Goal: Information Seeking & Learning: Learn about a topic

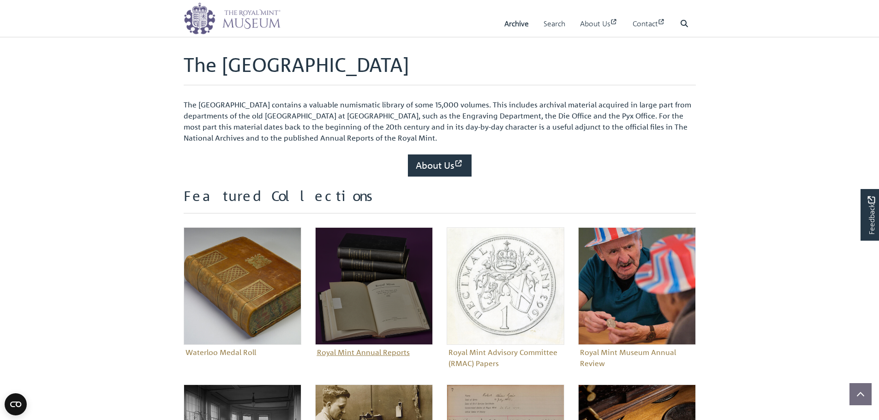
scroll to position [231, 0]
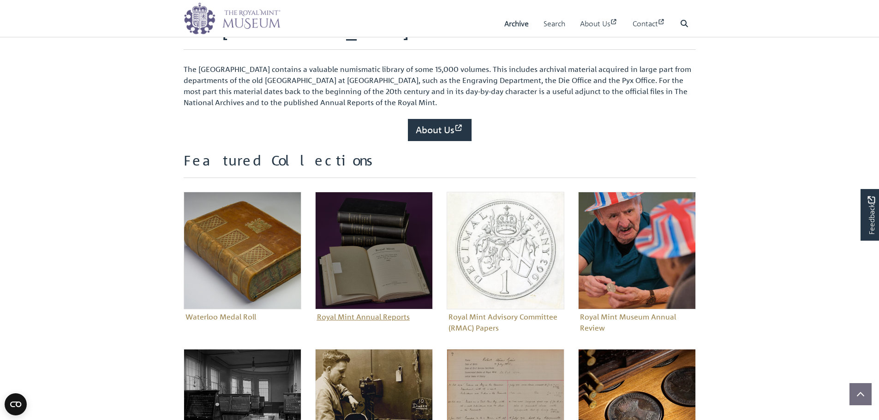
click at [341, 252] on img "Sub-collection" at bounding box center [374, 251] width 118 height 118
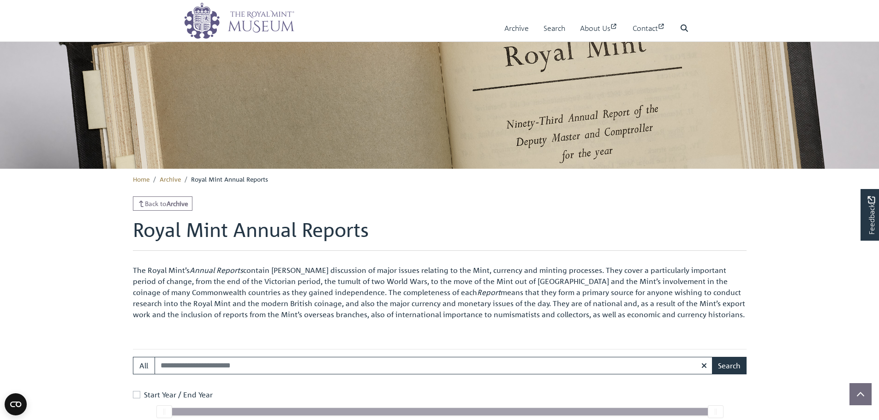
scroll to position [369, 0]
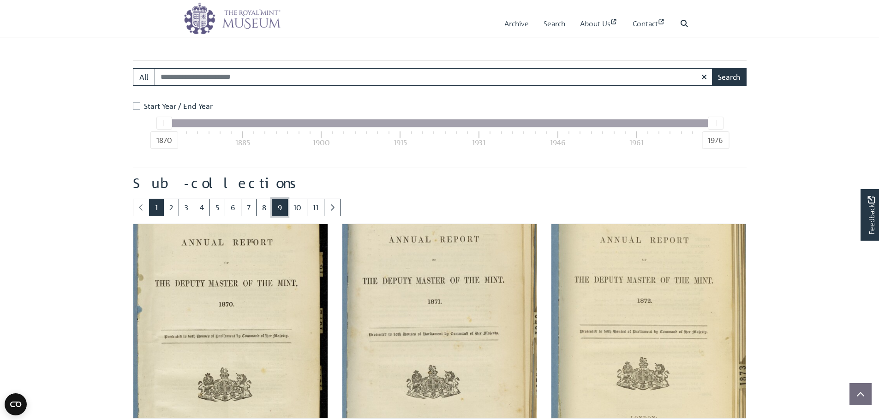
click at [273, 212] on link "9" at bounding box center [280, 208] width 16 height 18
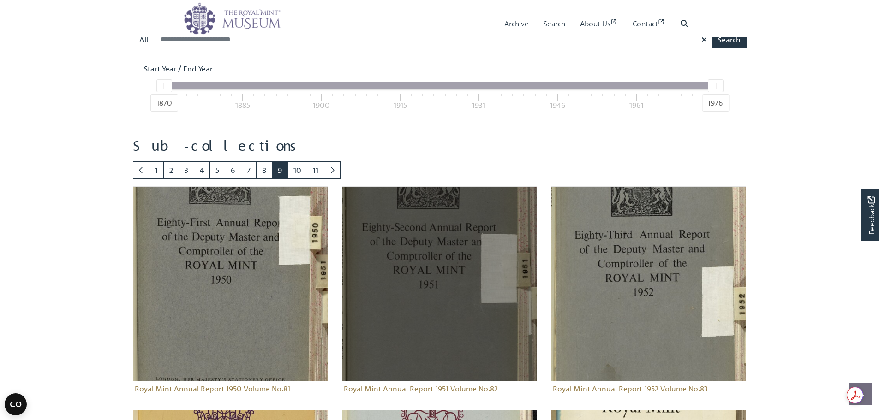
scroll to position [458, 0]
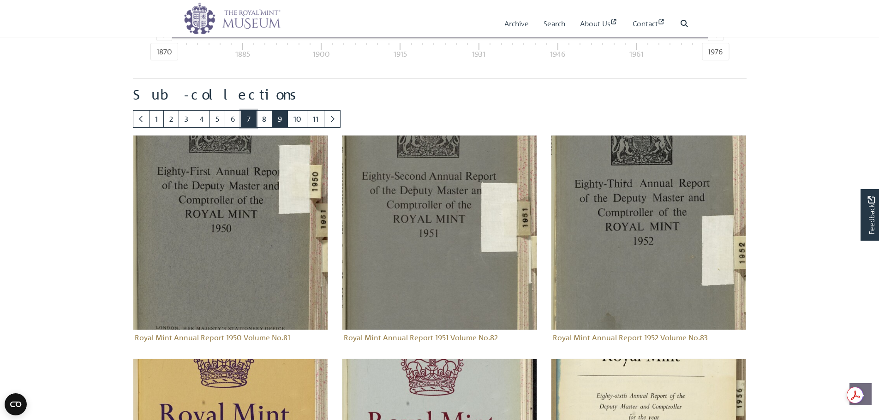
click at [250, 124] on link "7" at bounding box center [249, 119] width 16 height 18
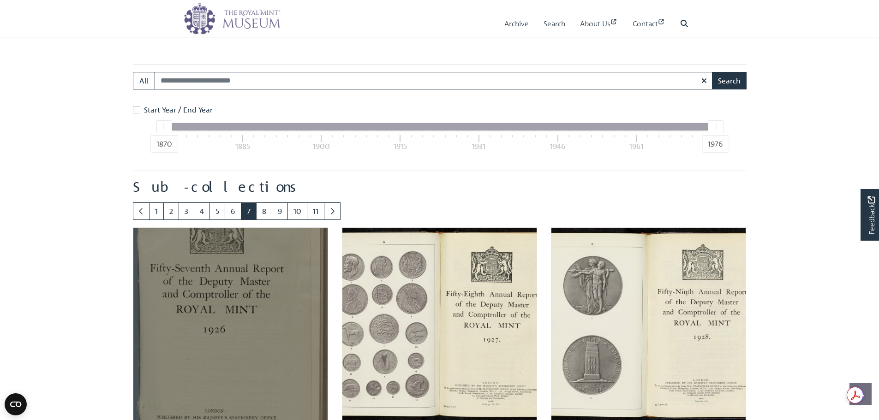
scroll to position [412, 0]
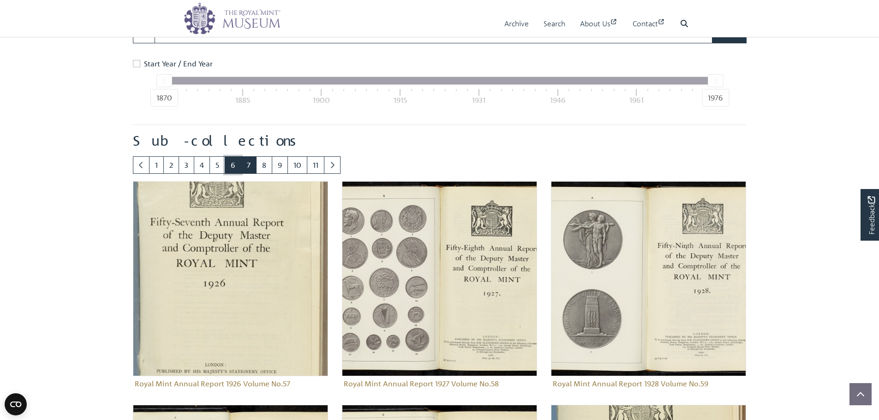
click at [229, 163] on link "6" at bounding box center [233, 165] width 17 height 18
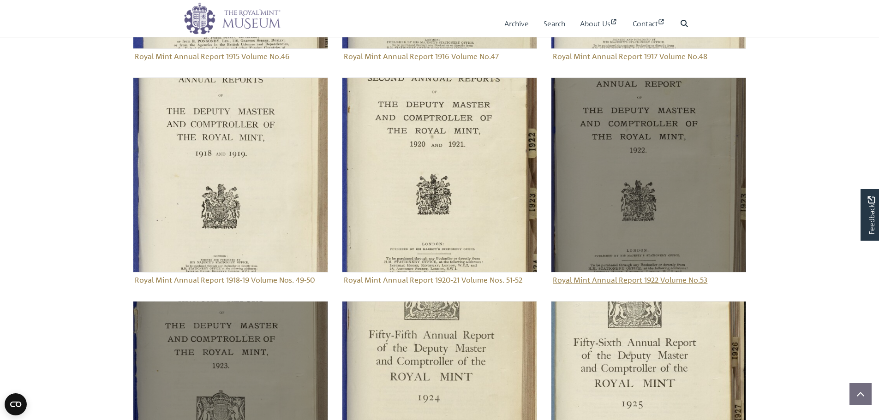
scroll to position [735, 0]
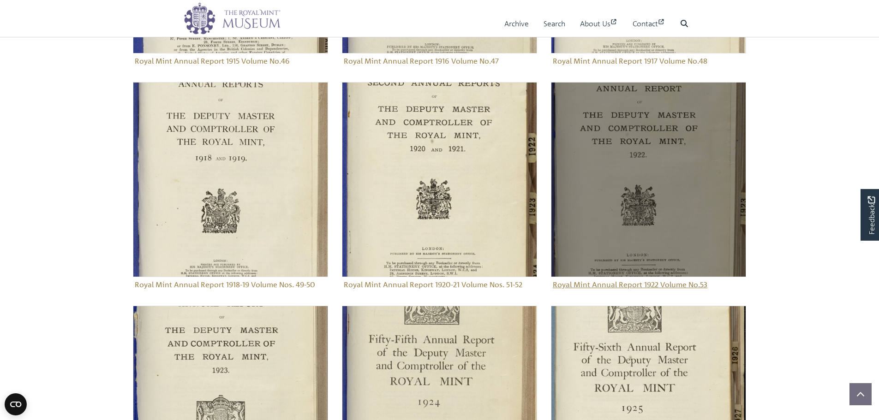
click at [618, 159] on img "Sub-collection" at bounding box center [648, 179] width 195 height 195
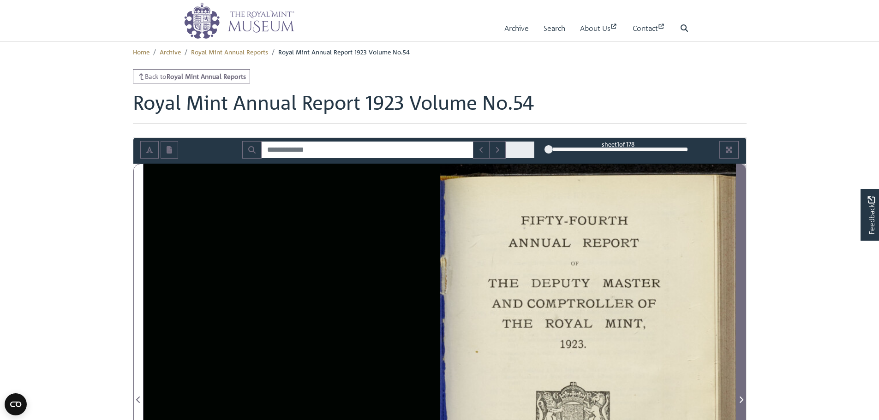
click at [742, 222] on span "Next Page" at bounding box center [741, 394] width 9 height 461
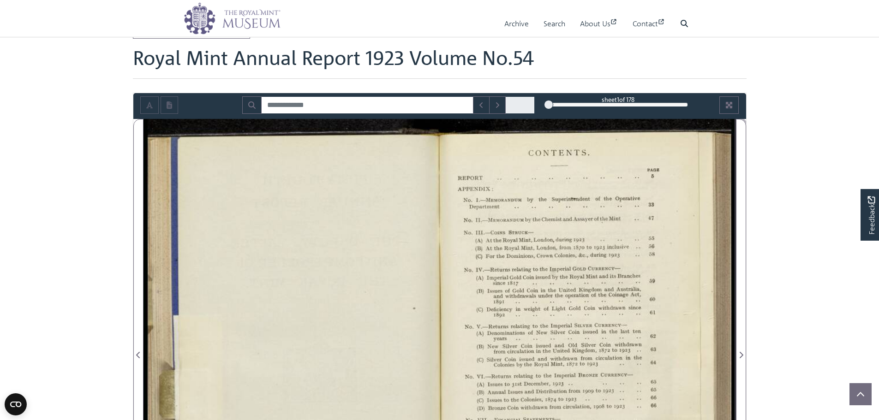
scroll to position [185, 0]
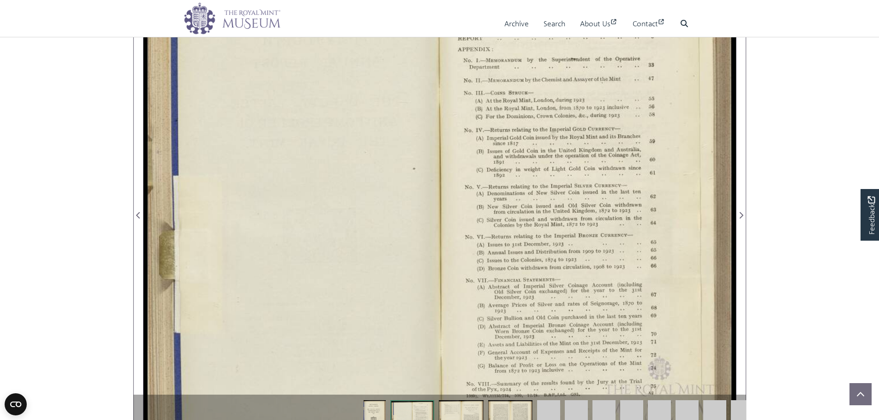
click at [733, 210] on div at bounding box center [588, 210] width 296 height 462
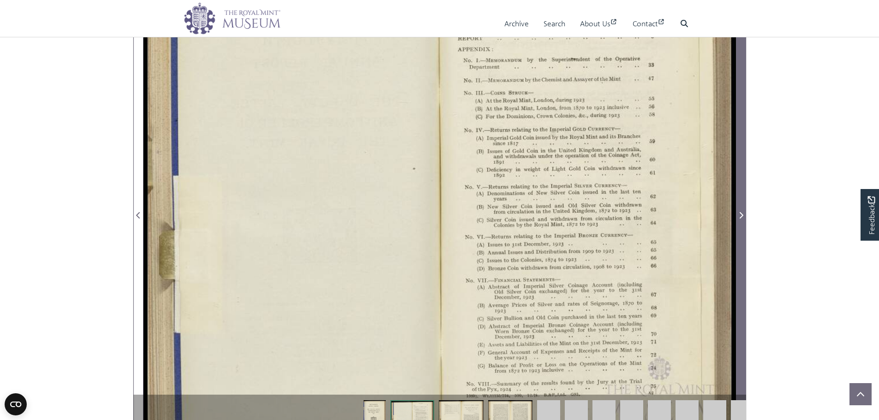
click at [737, 206] on span "Next Page" at bounding box center [741, 210] width 9 height 461
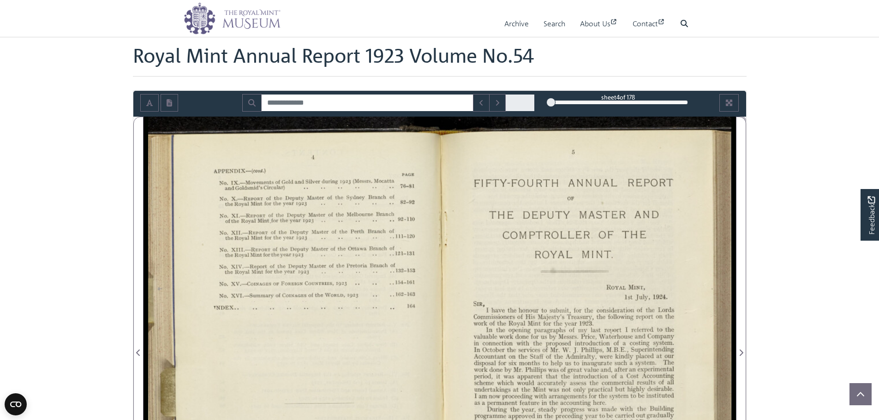
scroll to position [46, 0]
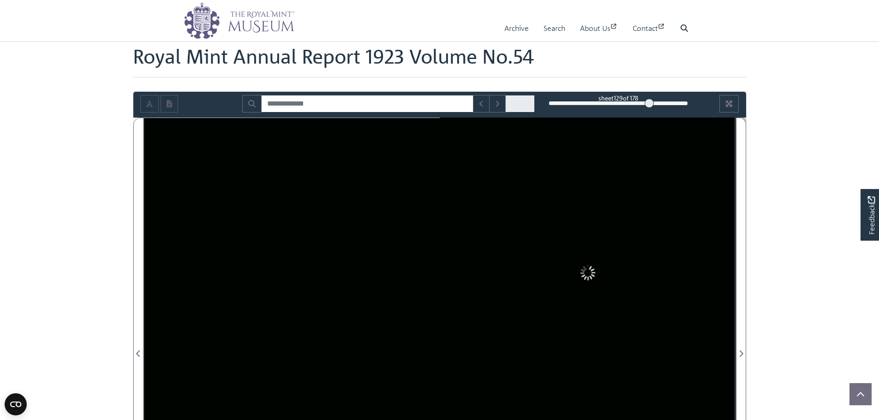
drag, startPoint x: 620, startPoint y: 105, endPoint x: 654, endPoint y: 101, distance: 34.4
click at [654, 101] on div "129" at bounding box center [618, 103] width 139 height 9
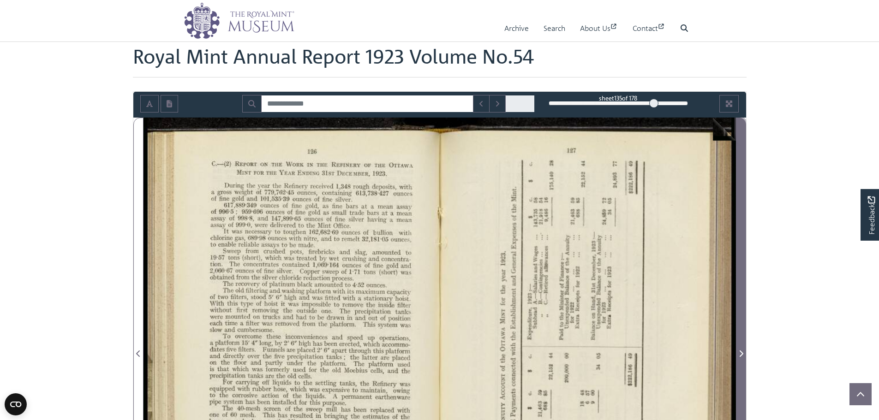
click at [740, 151] on span "Next Page" at bounding box center [741, 348] width 9 height 461
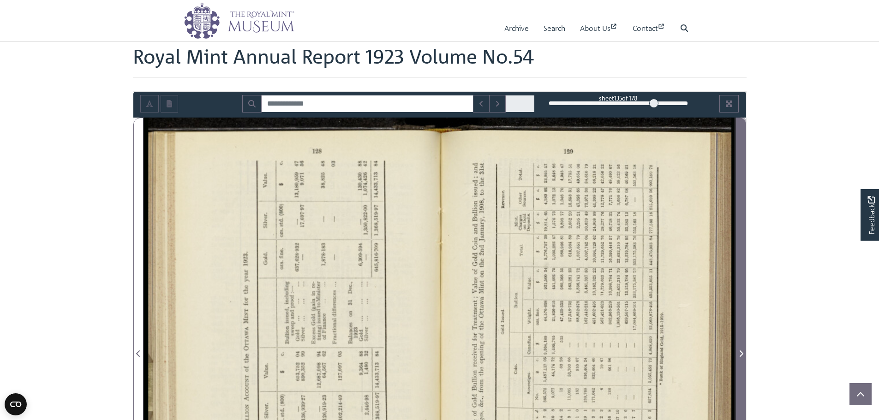
click at [741, 151] on span "Next Page" at bounding box center [741, 348] width 9 height 461
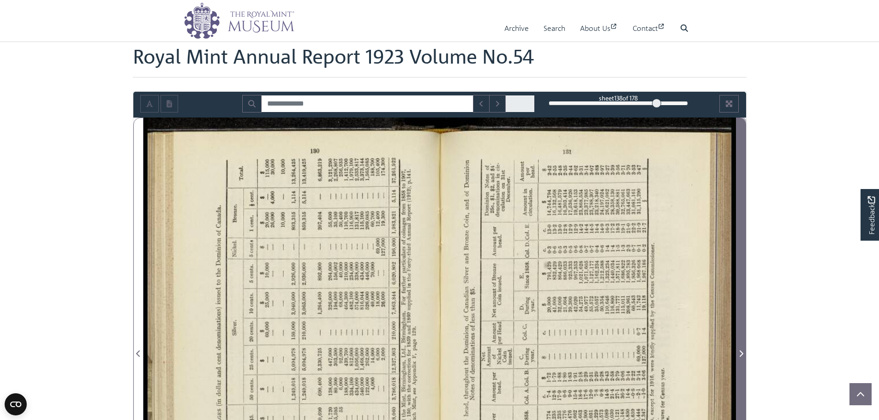
click at [741, 151] on span "Next Page" at bounding box center [741, 348] width 9 height 461
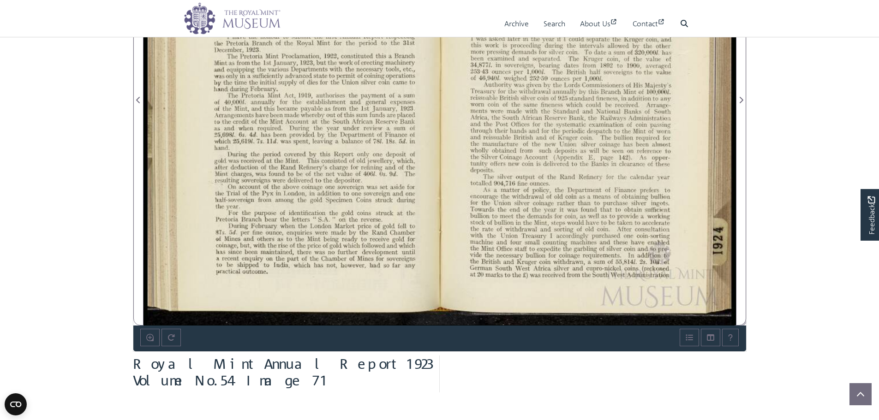
scroll to position [323, 0]
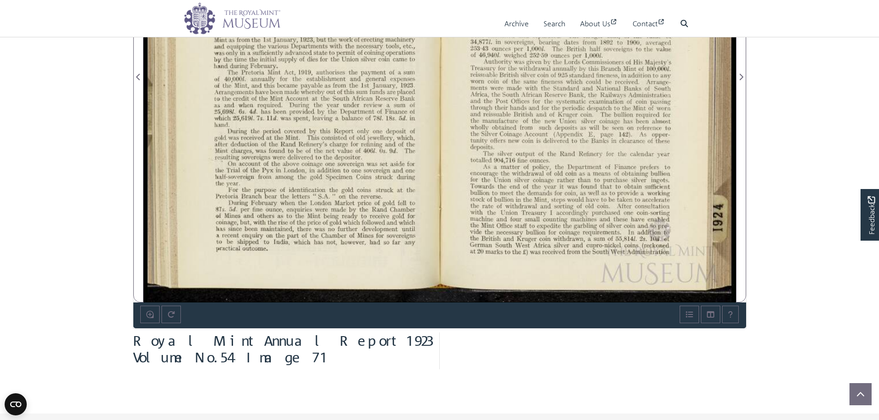
click at [312, 87] on div at bounding box center [292, 72] width 296 height 462
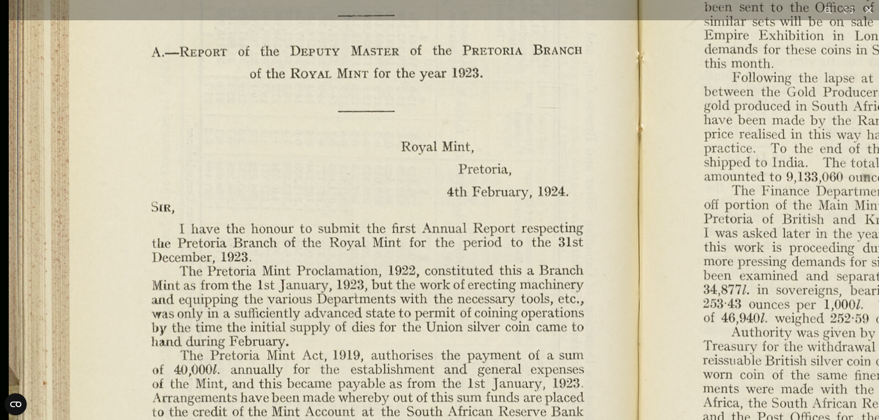
click at [539, 71] on img at bounding box center [636, 354] width 1275 height 994
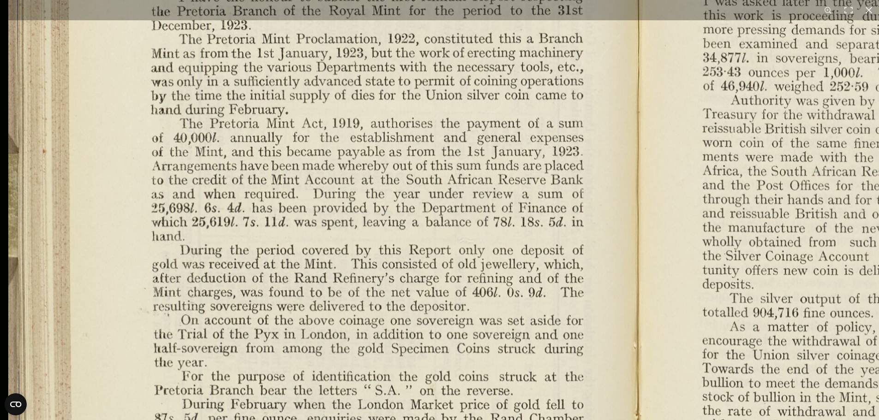
click at [408, 247] on img at bounding box center [636, 122] width 1275 height 994
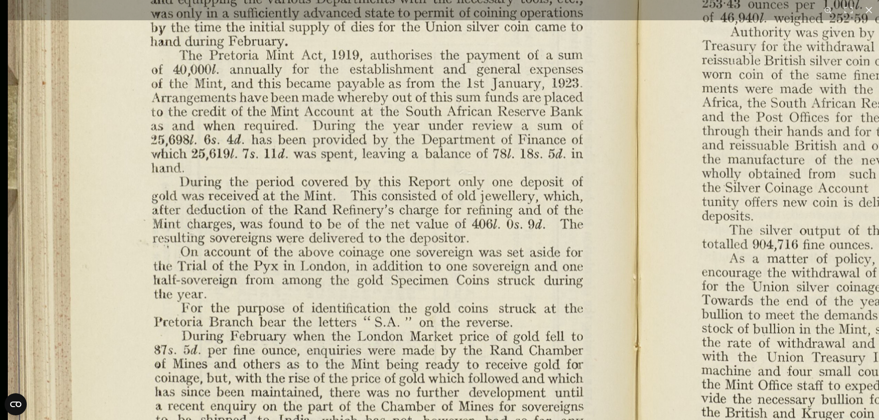
click at [366, 217] on img at bounding box center [635, 53] width 1275 height 994
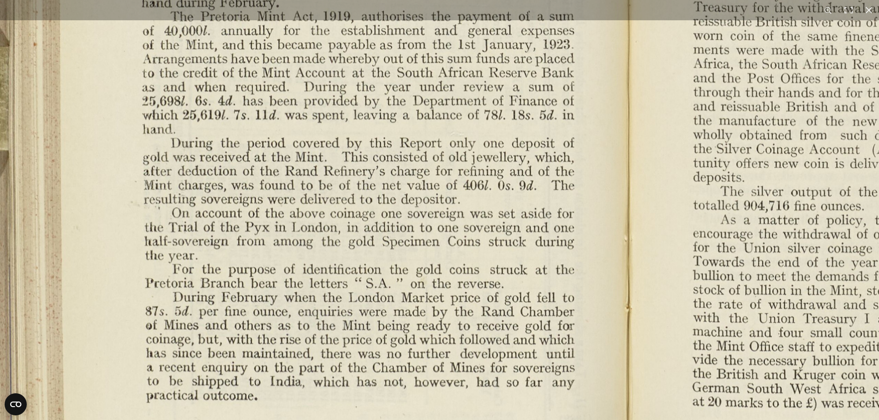
click at [350, 238] on img at bounding box center [626, 15] width 1275 height 994
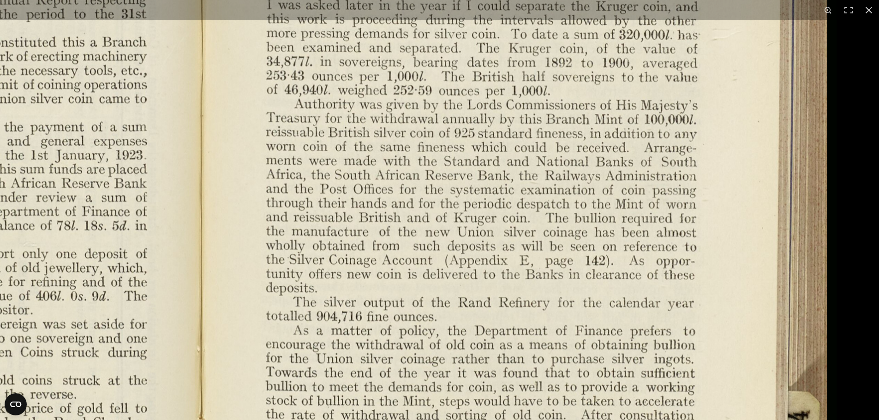
click at [379, 310] on img at bounding box center [199, 125] width 1275 height 994
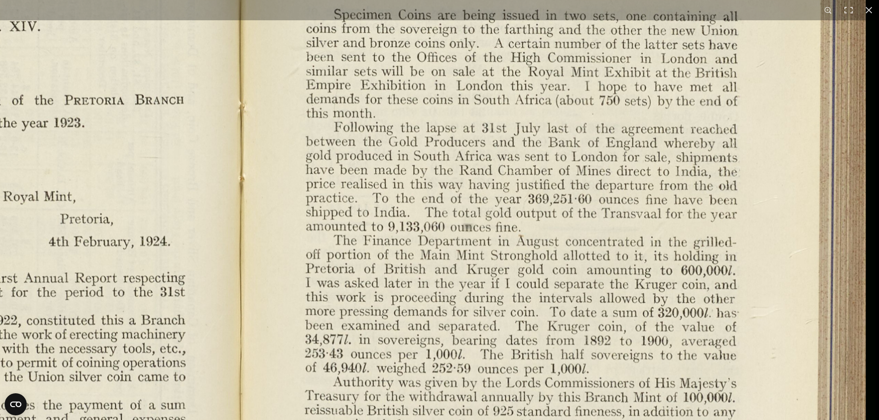
click at [400, 308] on img at bounding box center [238, 404] width 1275 height 994
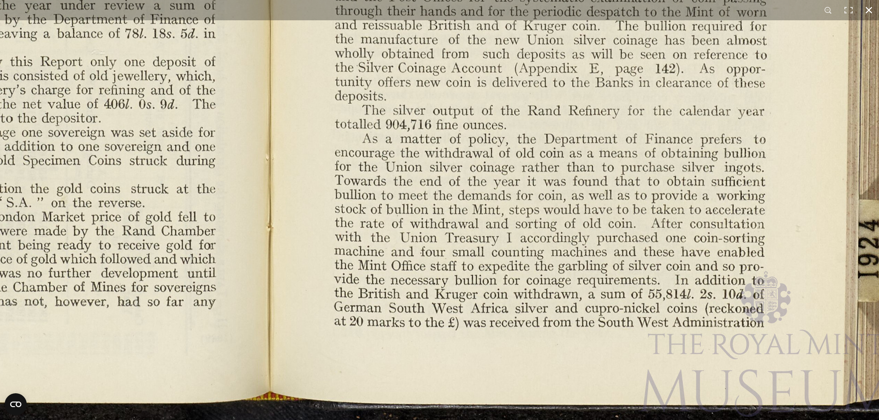
click at [871, 9] on button at bounding box center [869, 10] width 20 height 20
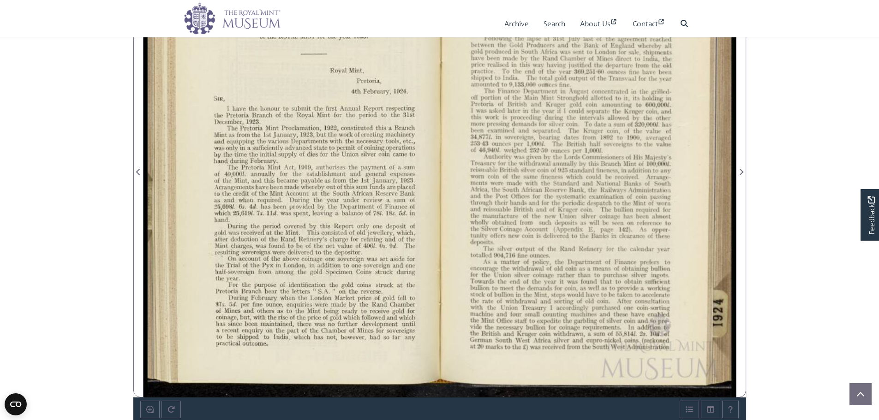
scroll to position [231, 0]
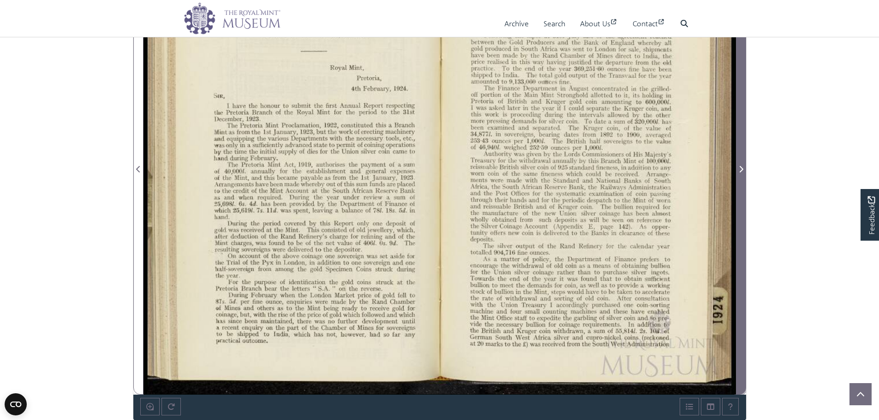
click at [740, 232] on span "Next Page" at bounding box center [741, 164] width 9 height 461
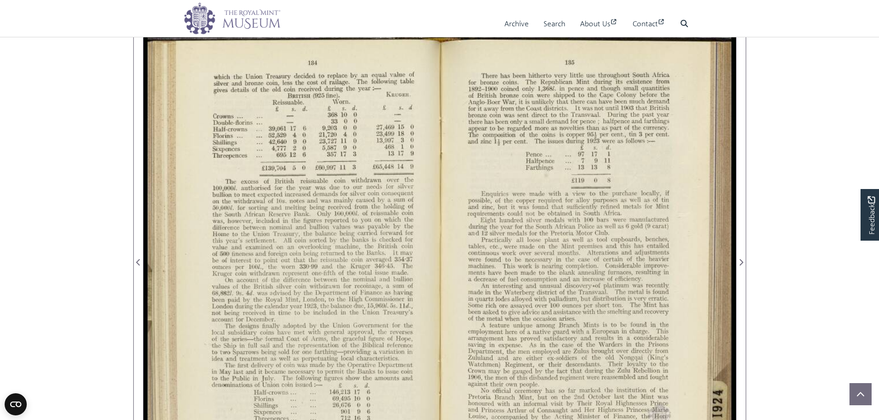
scroll to position [92, 0]
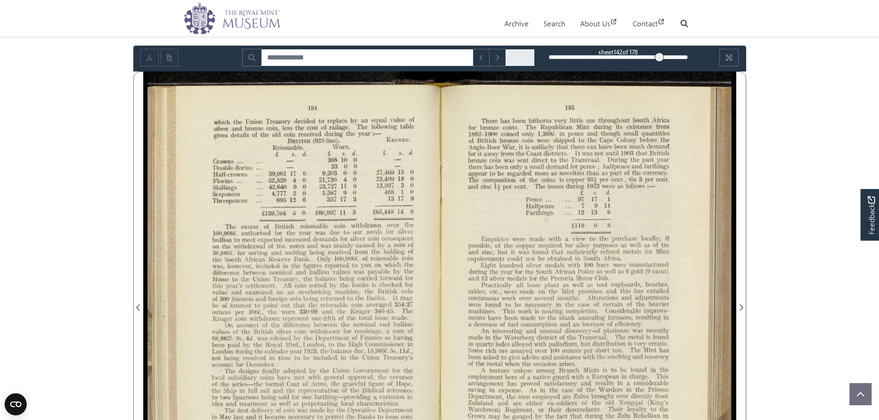
click at [277, 137] on div at bounding box center [292, 303] width 296 height 462
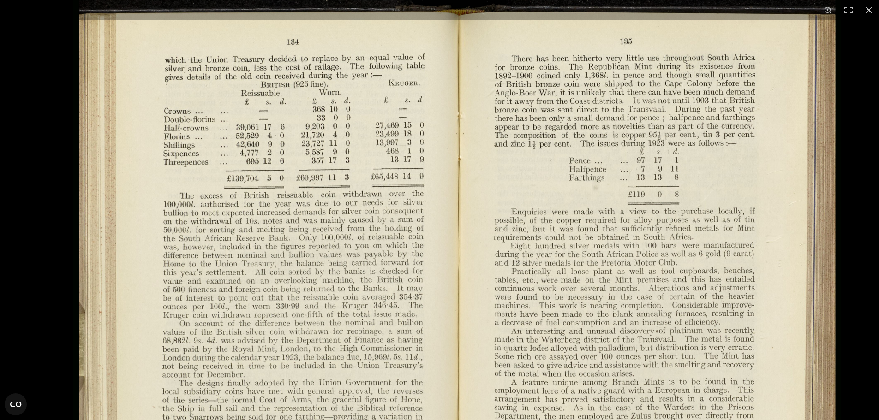
click at [371, 190] on img at bounding box center [457, 293] width 768 height 599
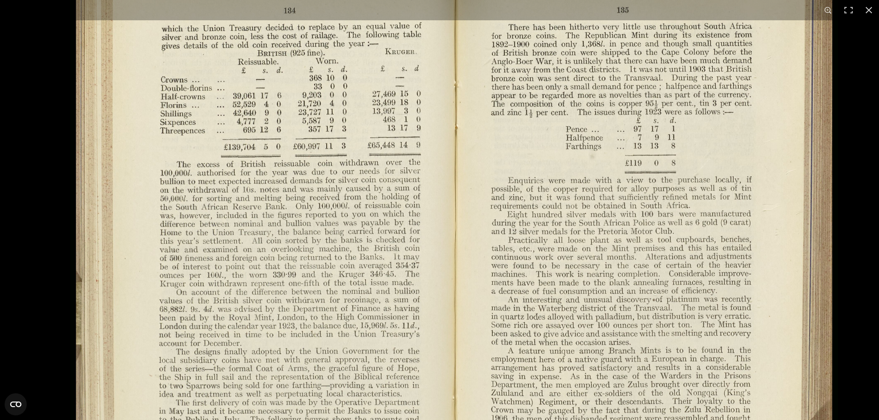
click at [305, 173] on img at bounding box center [454, 262] width 768 height 599
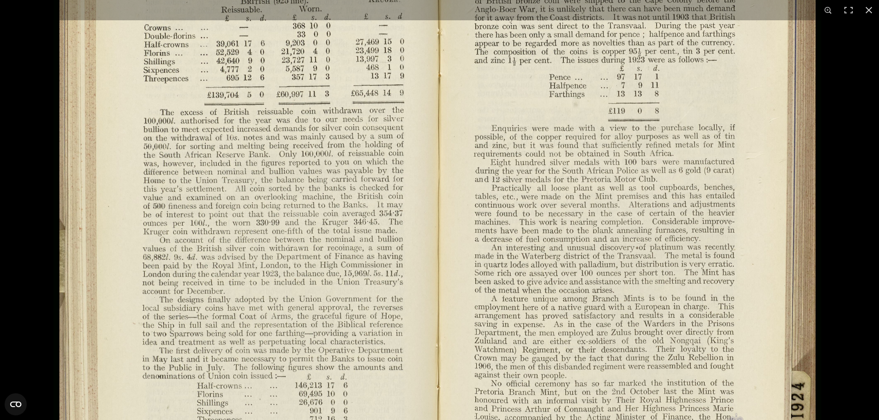
click at [323, 148] on img at bounding box center [438, 210] width 768 height 599
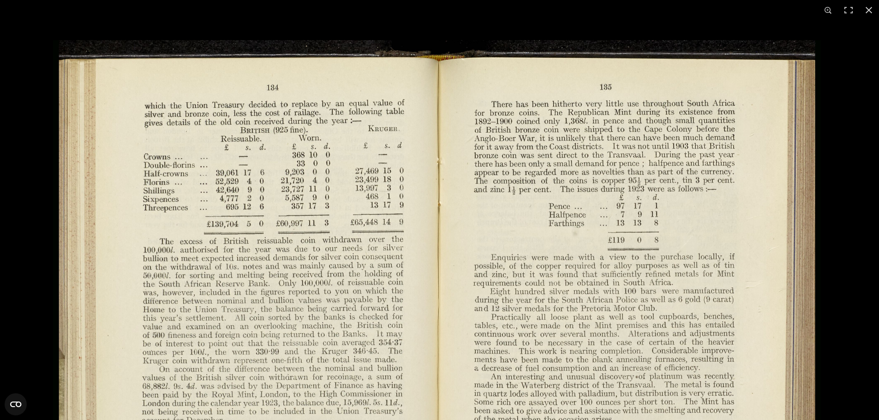
click at [546, 396] on img at bounding box center [437, 339] width 768 height 599
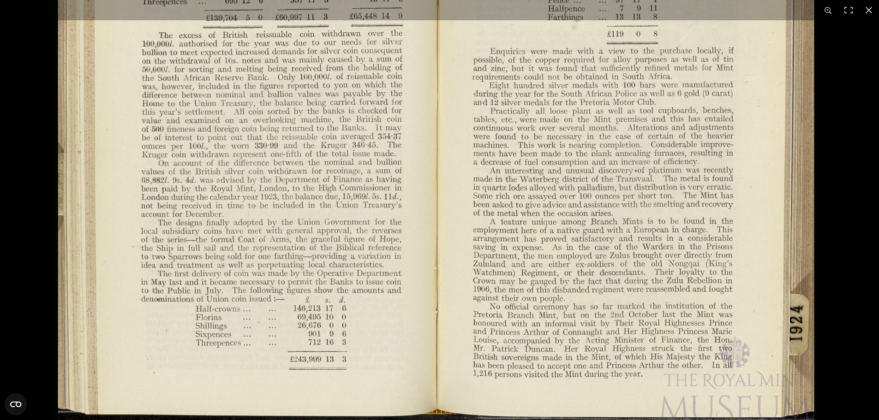
click at [470, 80] on img at bounding box center [436, 133] width 768 height 599
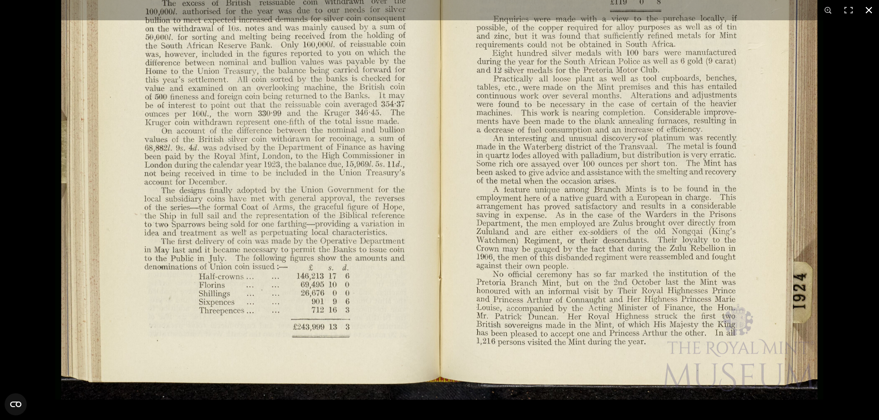
click at [866, 7] on button at bounding box center [869, 10] width 20 height 20
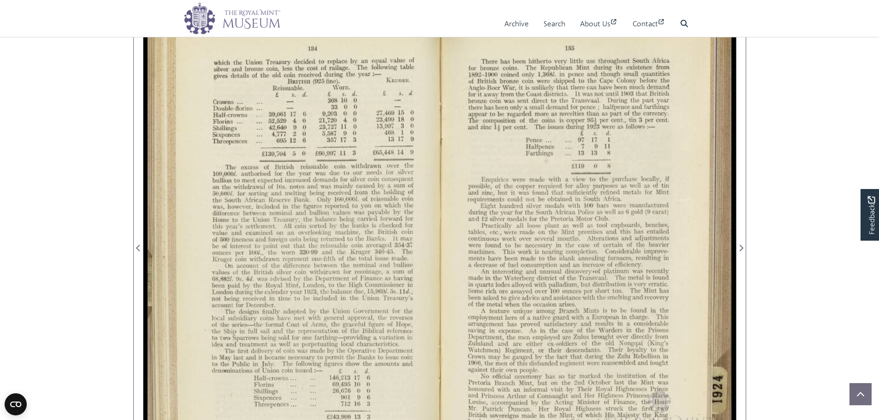
scroll to position [277, 0]
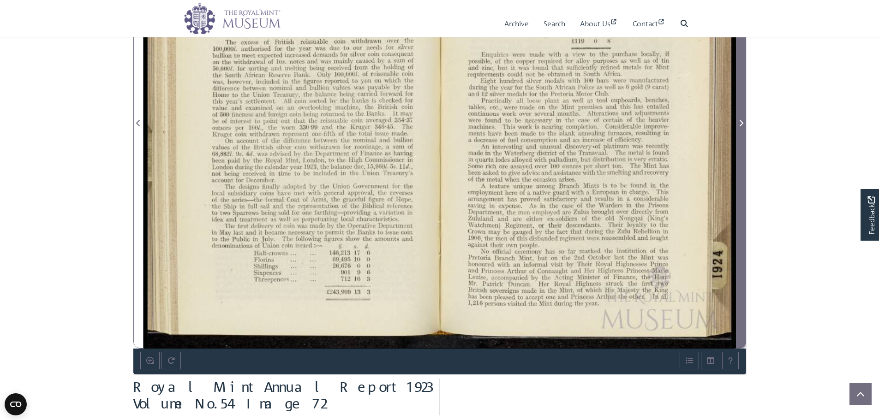
click at [741, 234] on span "Next Page" at bounding box center [741, 117] width 9 height 461
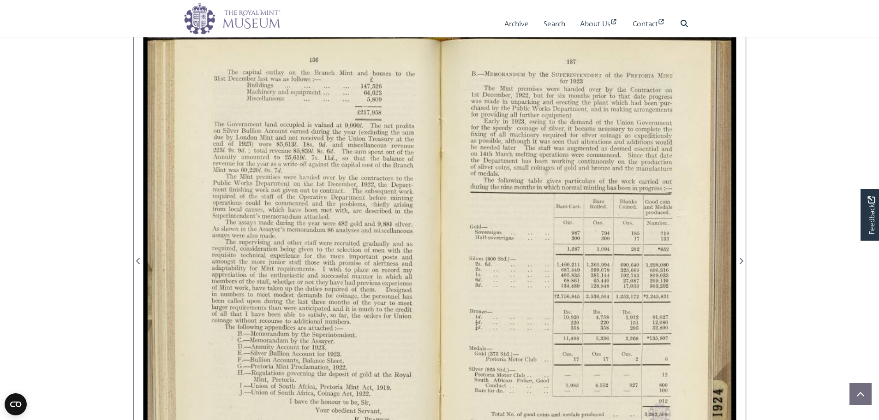
scroll to position [138, 0]
click at [284, 69] on div at bounding box center [292, 256] width 296 height 462
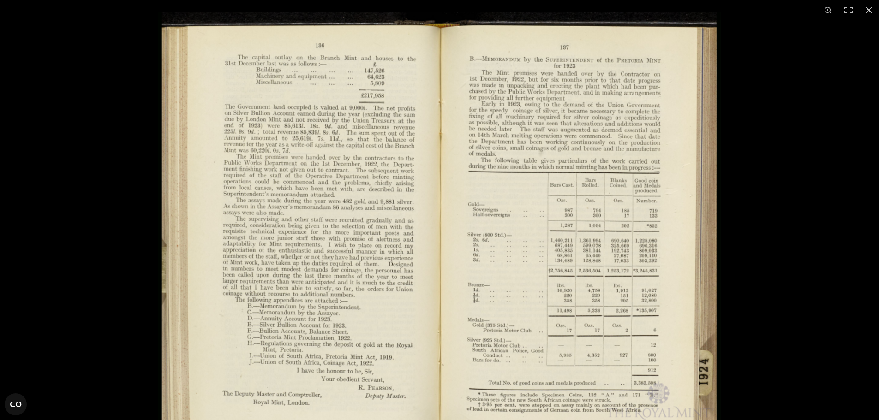
click at [252, 95] on img at bounding box center [440, 231] width 564 height 439
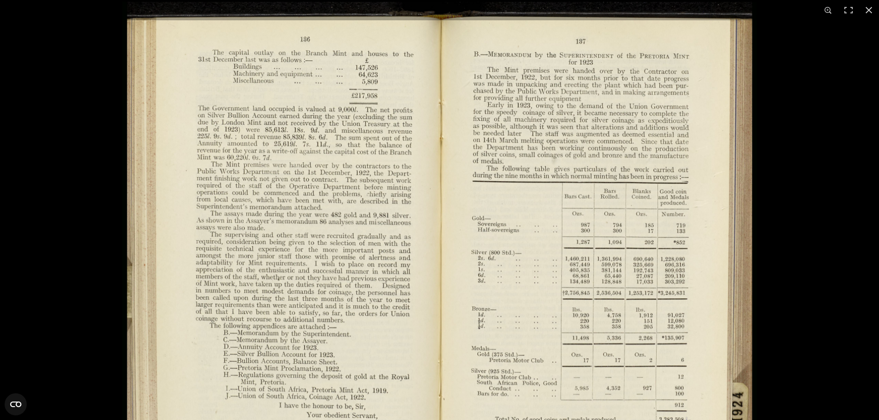
click at [361, 141] on img at bounding box center [439, 249] width 635 height 495
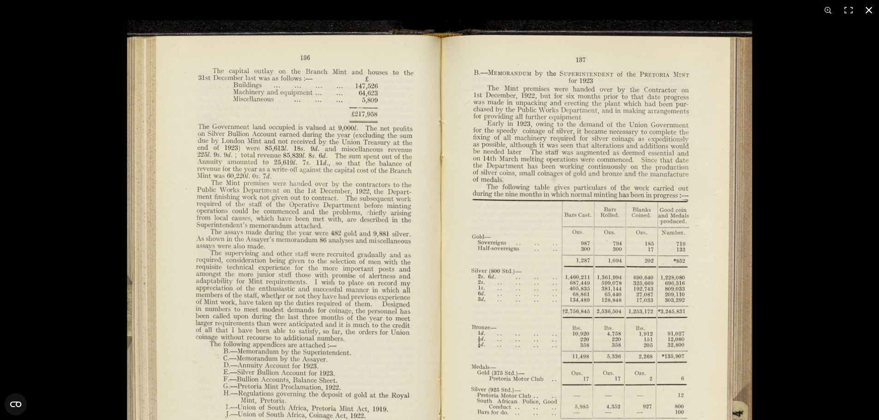
click at [875, 6] on button at bounding box center [869, 10] width 20 height 20
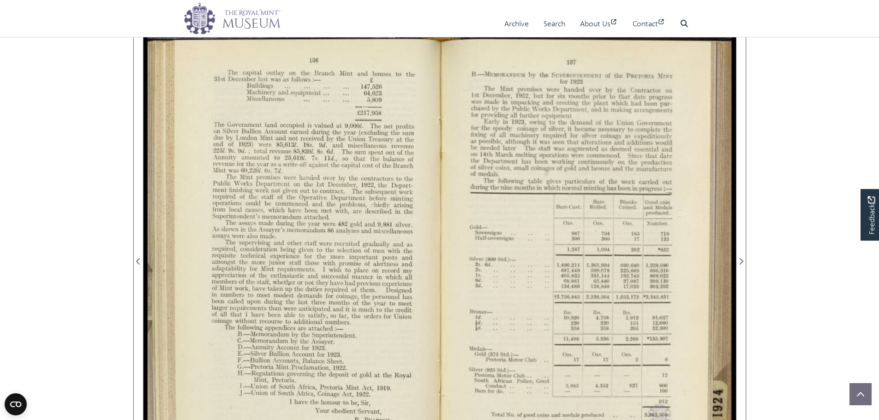
click at [342, 104] on div at bounding box center [418, 299] width 549 height 549
click at [277, 117] on div at bounding box center [292, 256] width 296 height 462
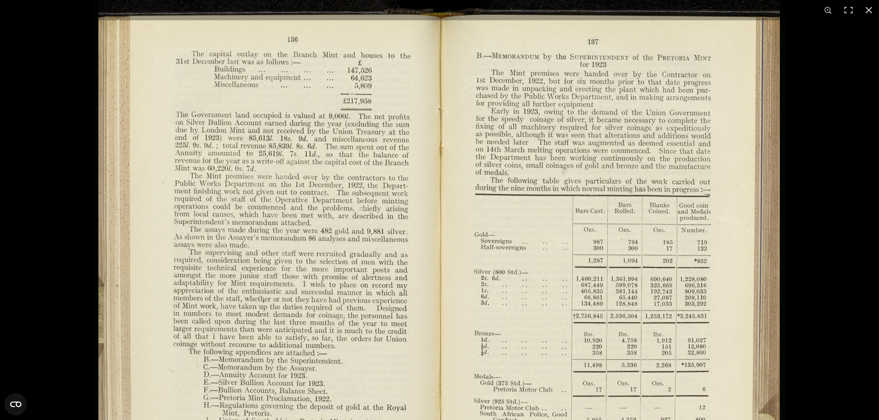
click at [275, 119] on img at bounding box center [439, 269] width 692 height 540
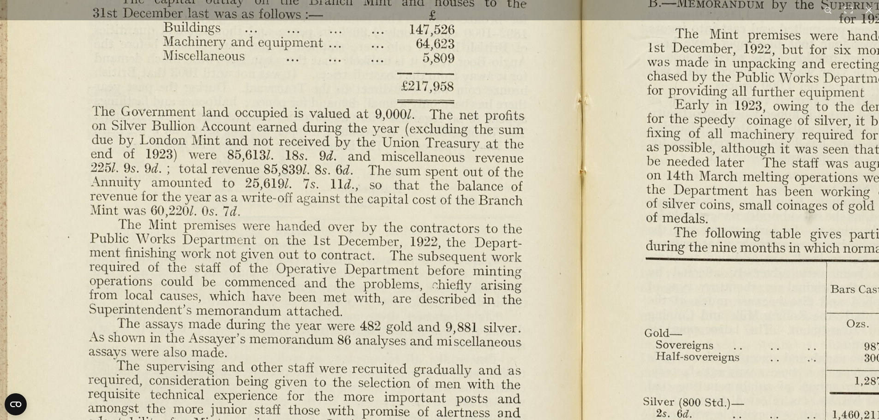
click at [303, 119] on img at bounding box center [579, 395] width 1279 height 997
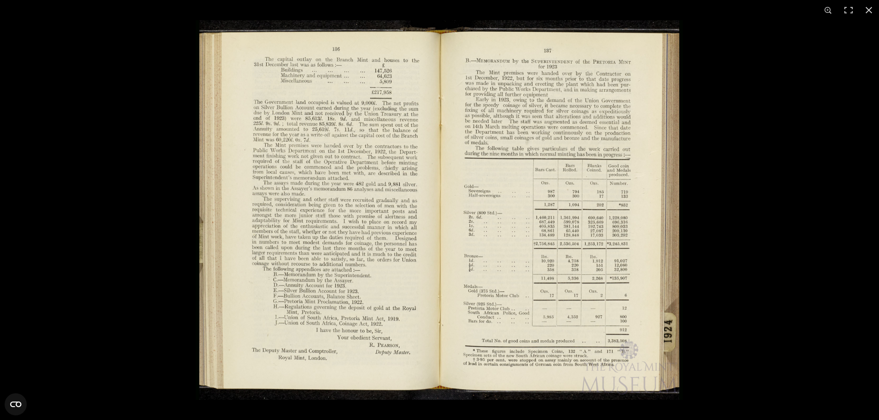
click at [314, 71] on img at bounding box center [439, 210] width 487 height 380
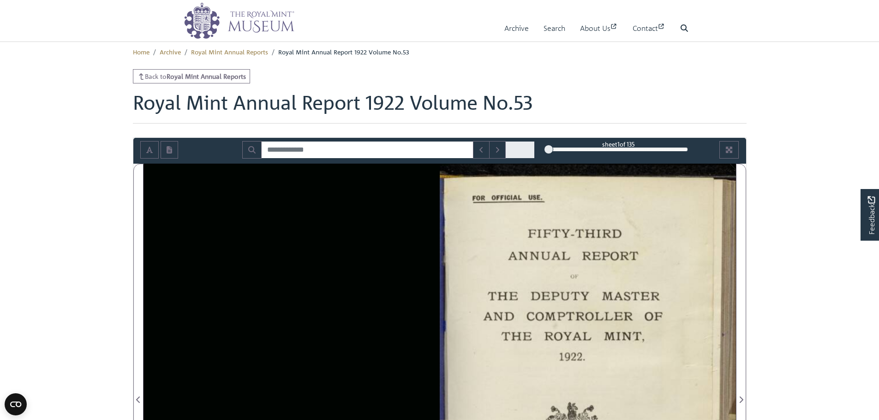
click at [748, 269] on section "Loading sheet 1 of 135 1 *" at bounding box center [440, 395] width 628 height 515
click at [745, 270] on span "Next Page" at bounding box center [741, 394] width 9 height 461
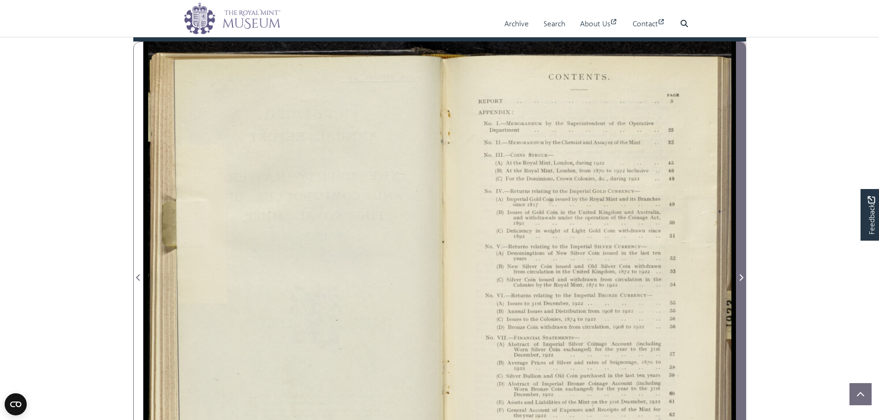
scroll to position [138, 0]
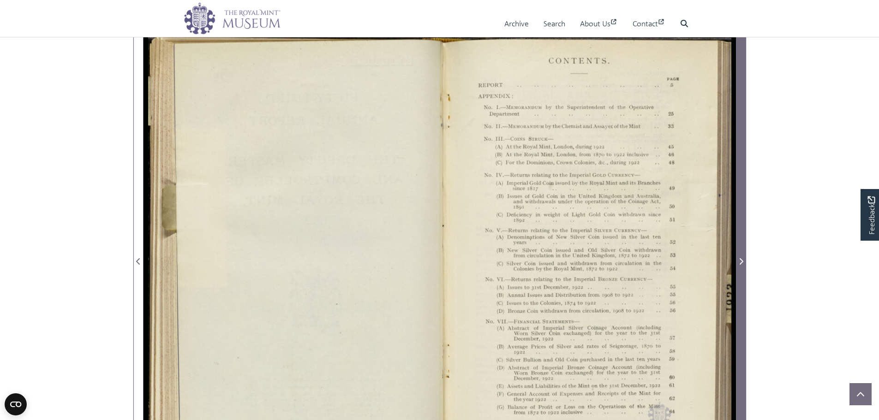
click at [742, 277] on span "Next Page" at bounding box center [741, 256] width 9 height 461
